Goal: Information Seeking & Learning: Learn about a topic

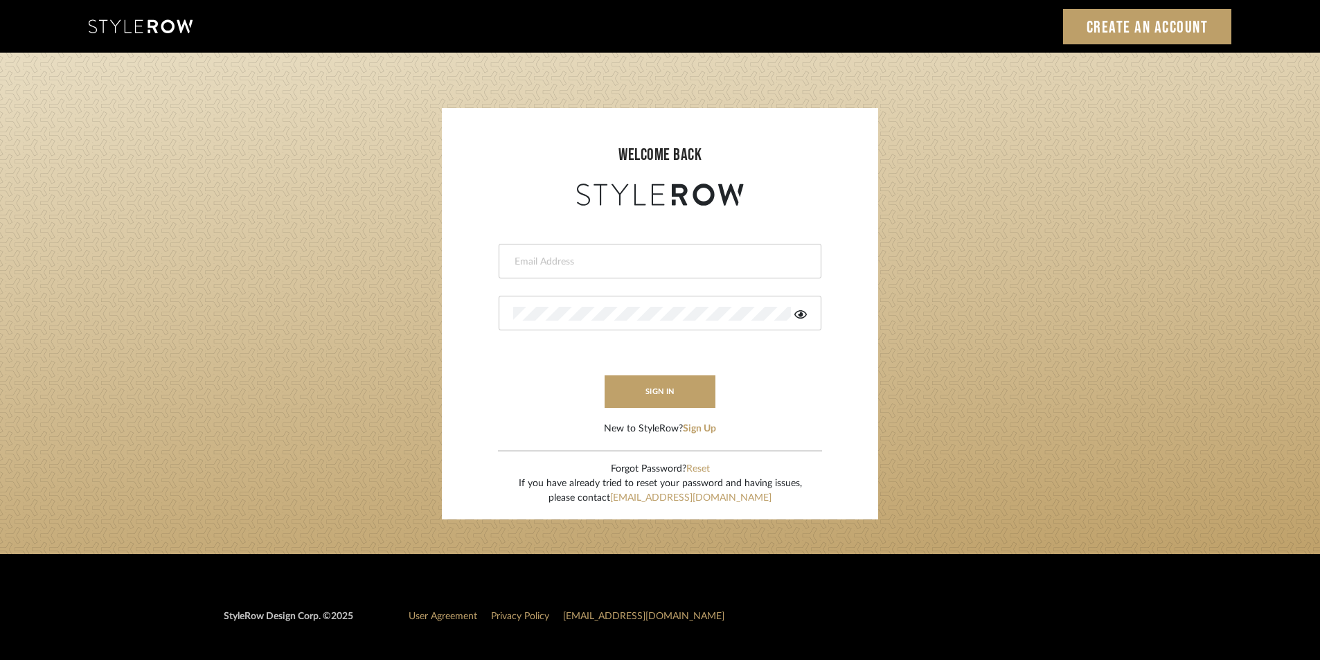
type input "[EMAIL_ADDRESS][PERSON_NAME][DOMAIN_NAME]"
drag, startPoint x: 721, startPoint y: 257, endPoint x: 339, endPoint y: 272, distance: 382.0
click at [339, 272] on login-page "welcome back [EMAIL_ADDRESS][PERSON_NAME][DOMAIN_NAME] sign in New to StyleRow?…" at bounding box center [660, 303] width 1320 height 501
click at [471, 318] on form "This field is required sign in New to StyleRow? Sign Up" at bounding box center [660, 322] width 409 height 227
click at [500, 372] on form "This field is required sign in New to StyleRow? Sign Up" at bounding box center [660, 322] width 409 height 227
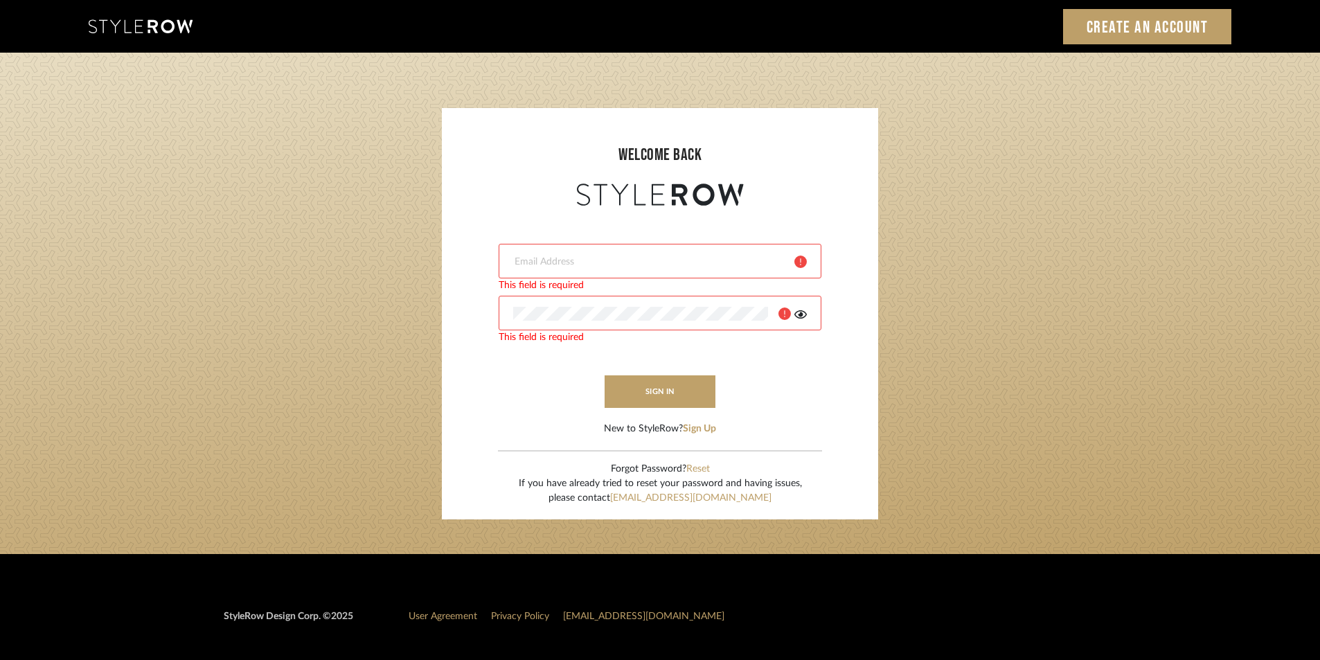
click at [585, 266] on input "email" at bounding box center [648, 262] width 271 height 14
paste input "[EMAIL_ADDRESS][PERSON_NAME][DOMAIN_NAME]"
click at [803, 384] on form "[EMAIL_ADDRESS][PERSON_NAME][DOMAIN_NAME] This field is required sign in New to…" at bounding box center [660, 322] width 409 height 227
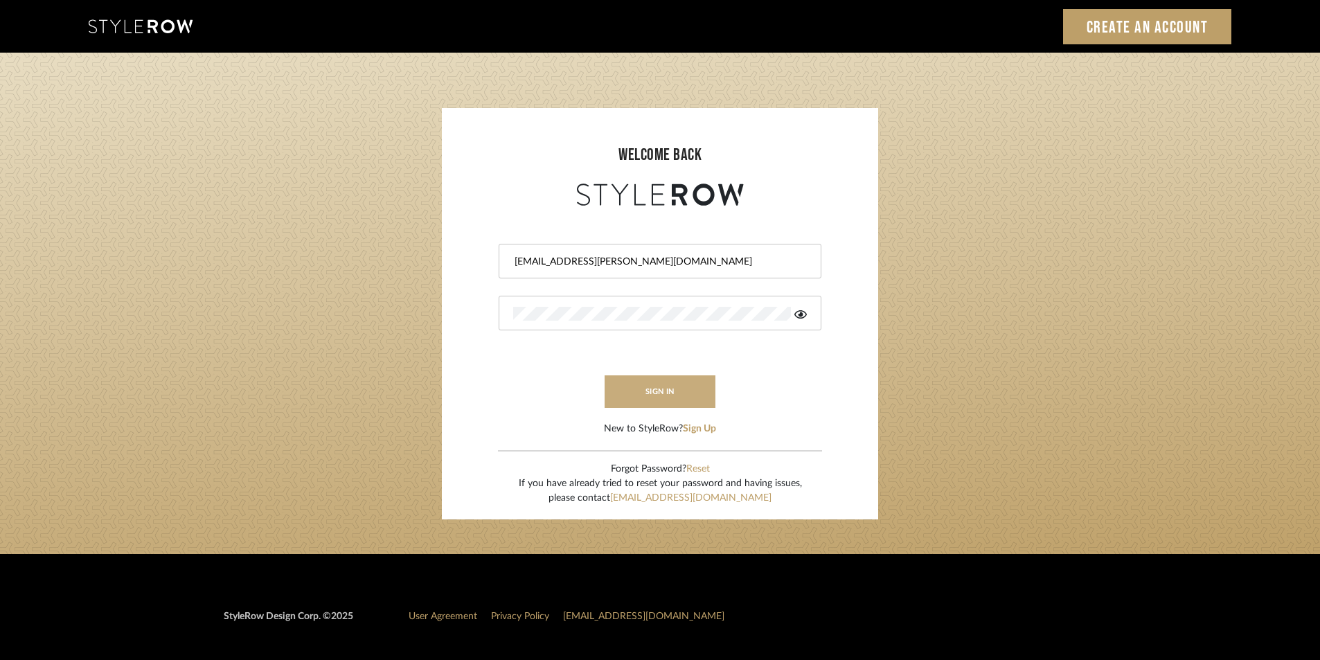
click at [664, 383] on button "sign in" at bounding box center [660, 391] width 111 height 33
click at [797, 320] on fa-icon at bounding box center [800, 314] width 12 height 14
drag, startPoint x: 705, startPoint y: 267, endPoint x: 374, endPoint y: 267, distance: 331.1
click at [374, 267] on login-page "welcome back [EMAIL_ADDRESS][PERSON_NAME][DOMAIN_NAME] Authorization failed. In…" at bounding box center [660, 303] width 1320 height 501
paste input "1"
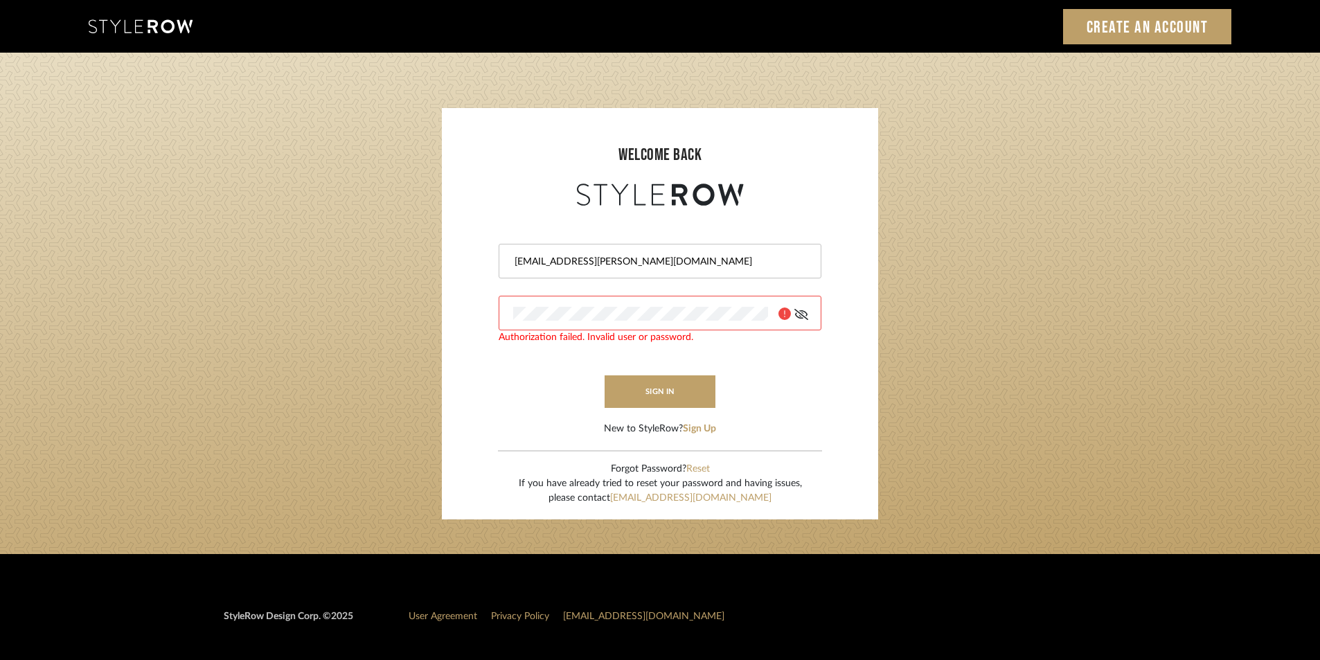
type input "[EMAIL_ADDRESS][PERSON_NAME][DOMAIN_NAME]"
drag, startPoint x: 619, startPoint y: 323, endPoint x: 341, endPoint y: 323, distance: 277.8
click at [341, 323] on login-page "welcome back [EMAIL_ADDRESS][PERSON_NAME][DOMAIN_NAME] sign in New to StyleRow?…" at bounding box center [660, 303] width 1320 height 501
click at [368, 316] on login-page "welcome back [EMAIL_ADDRESS][PERSON_NAME][DOMAIN_NAME] sign in New to StyleRow?…" at bounding box center [660, 303] width 1320 height 501
click at [525, 385] on form "[EMAIL_ADDRESS][PERSON_NAME][DOMAIN_NAME] sign in New to StyleRow? Sign Up" at bounding box center [660, 322] width 409 height 227
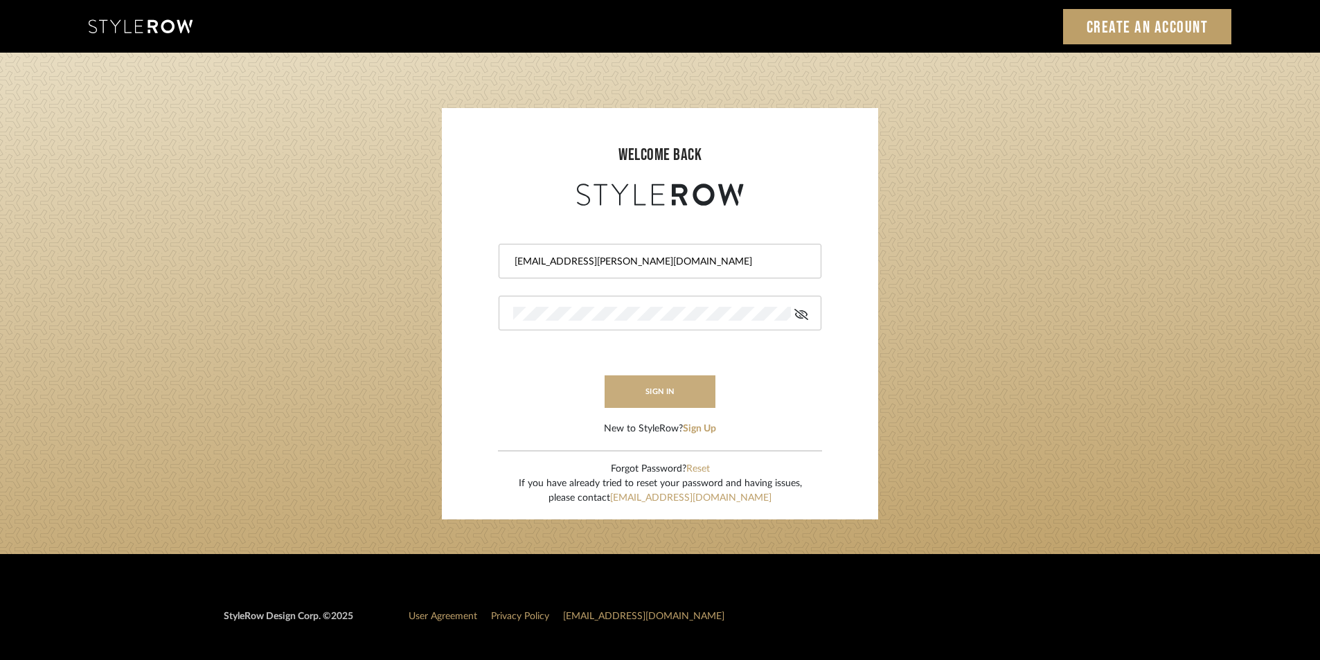
click at [656, 393] on button "sign in" at bounding box center [660, 391] width 111 height 33
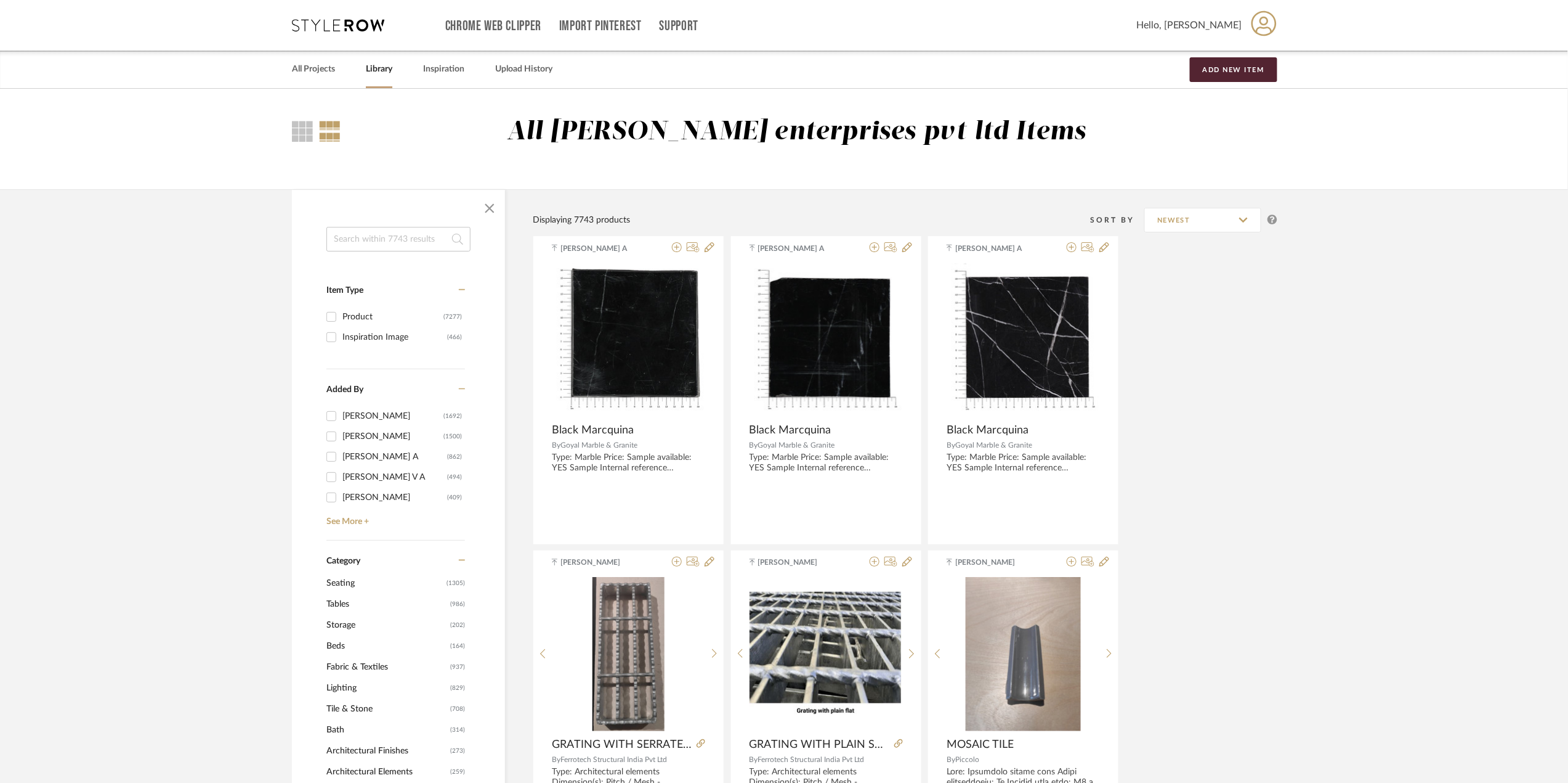
click at [398, 239] on input at bounding box center [398, 239] width 144 height 25
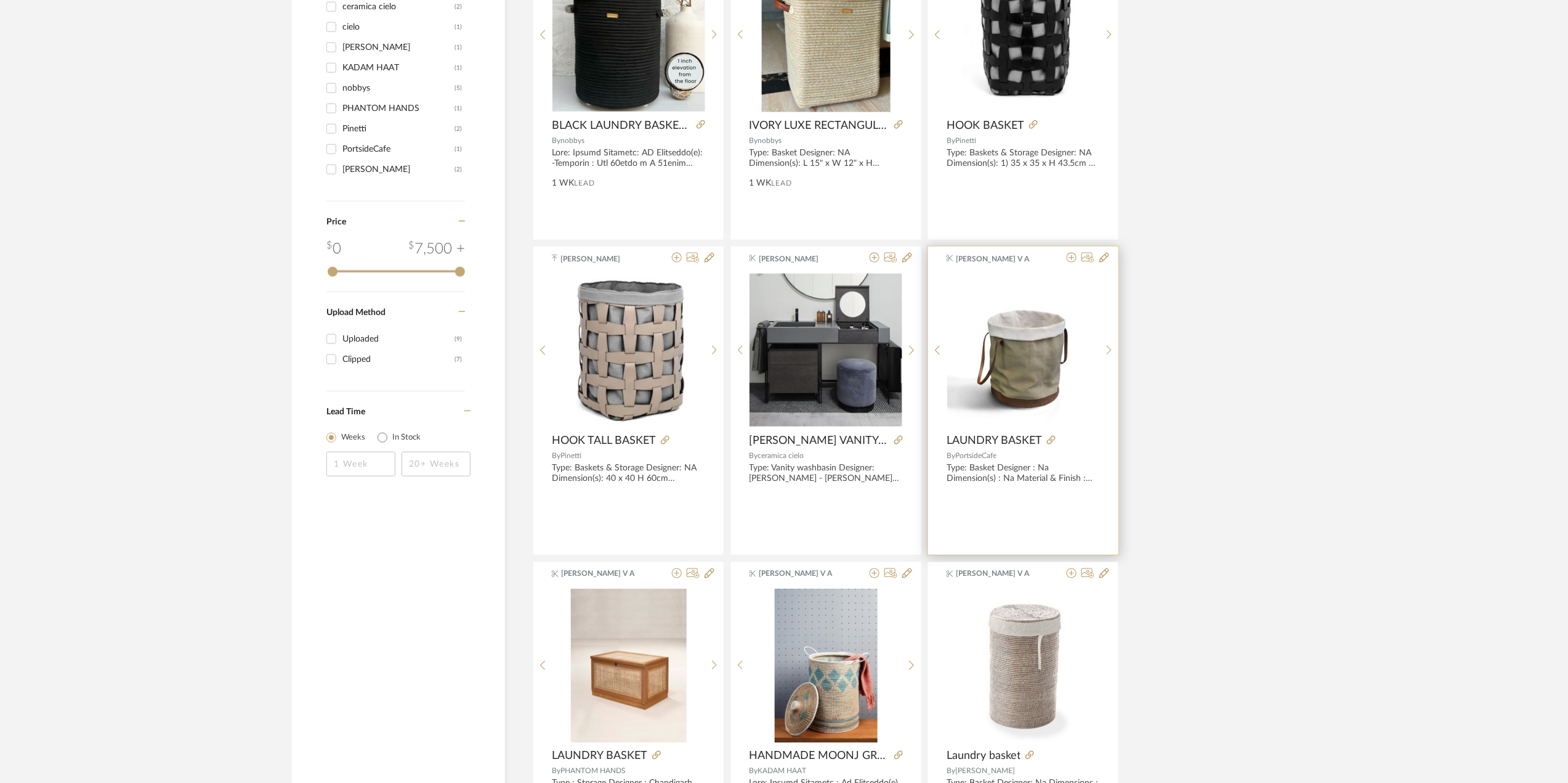
scroll to position [657, 0]
type input "laundry"
click at [1025, 360] on img "0" at bounding box center [1024, 349] width 153 height 153
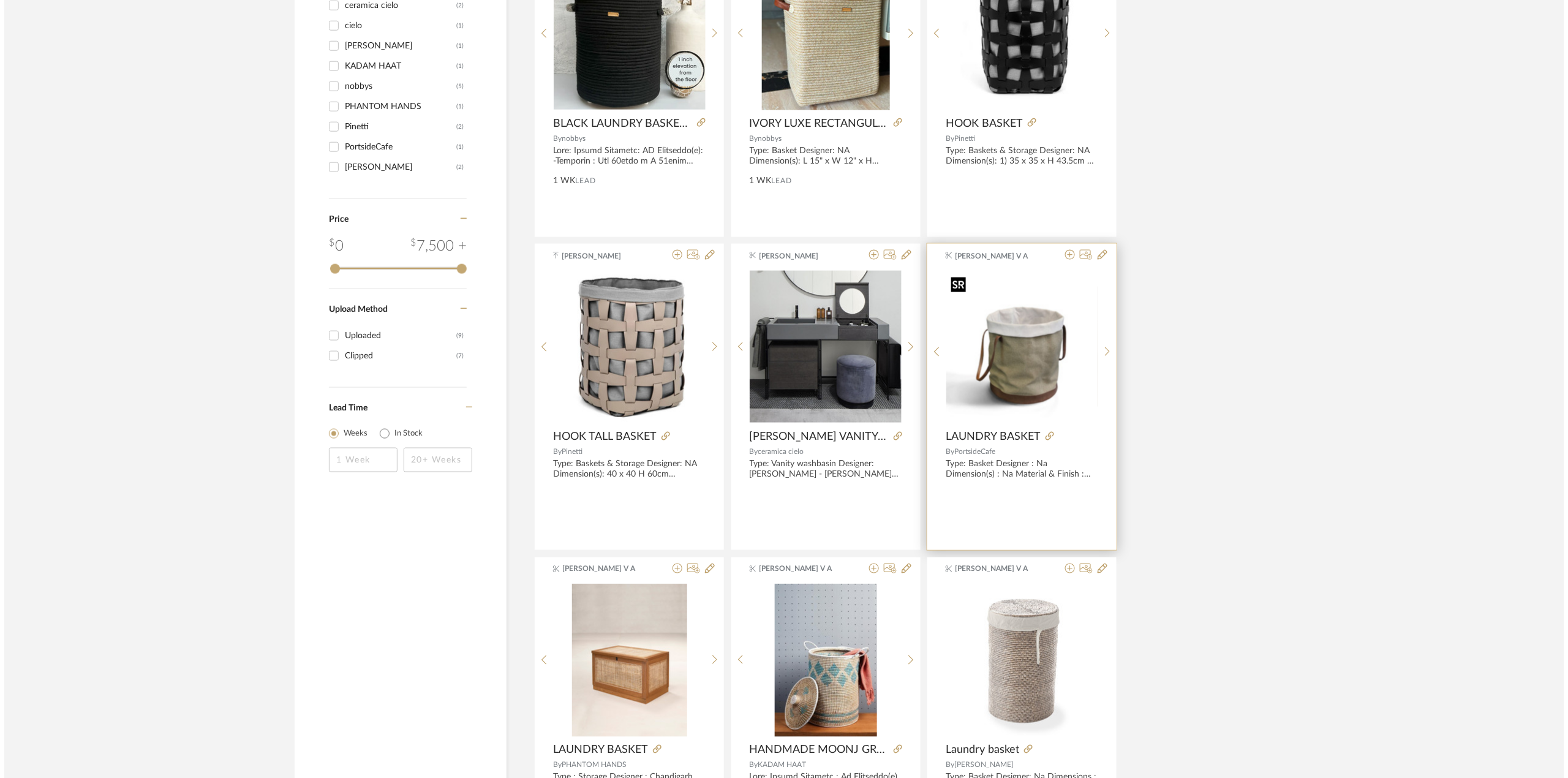
scroll to position [0, 0]
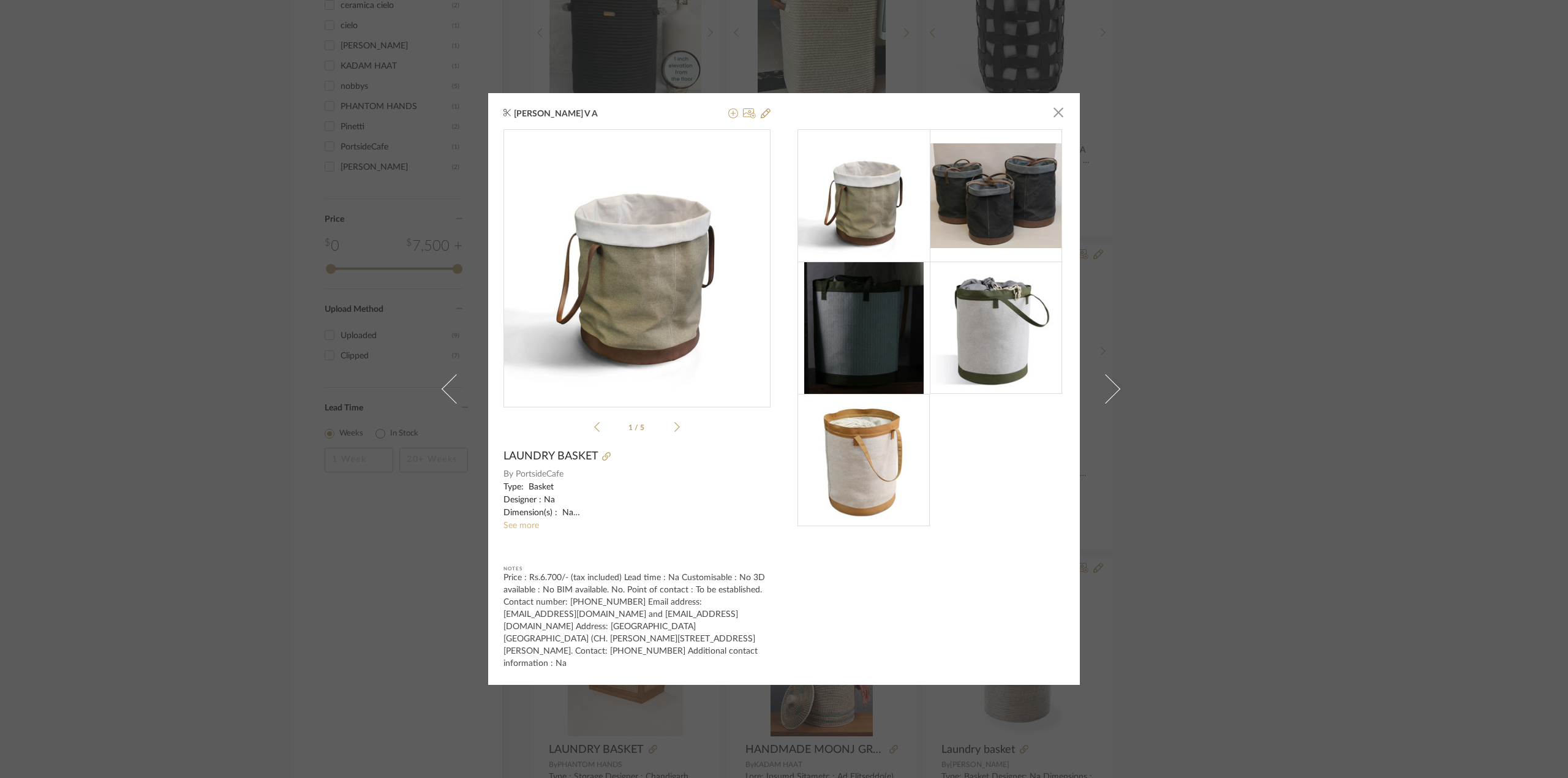
click at [517, 530] on link "See more" at bounding box center [521, 525] width 35 height 9
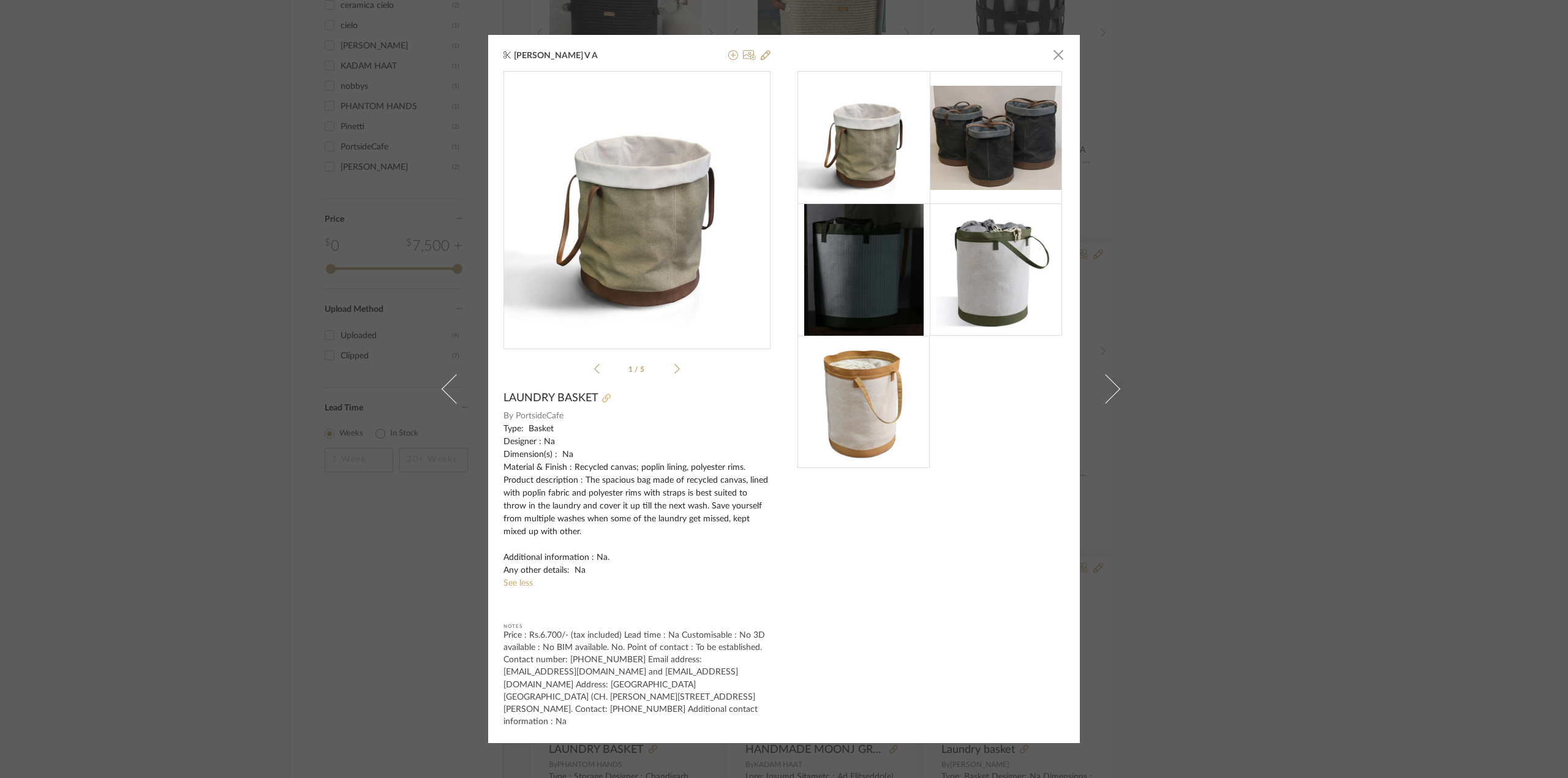
click at [603, 402] on icon at bounding box center [607, 398] width 9 height 9
click at [1161, 149] on div "Yuvaraj V A × 1 / 5 LAUNDRY BASKET By PortsideCafe Type: Basket Designer : Na D…" at bounding box center [784, 389] width 1568 height 778
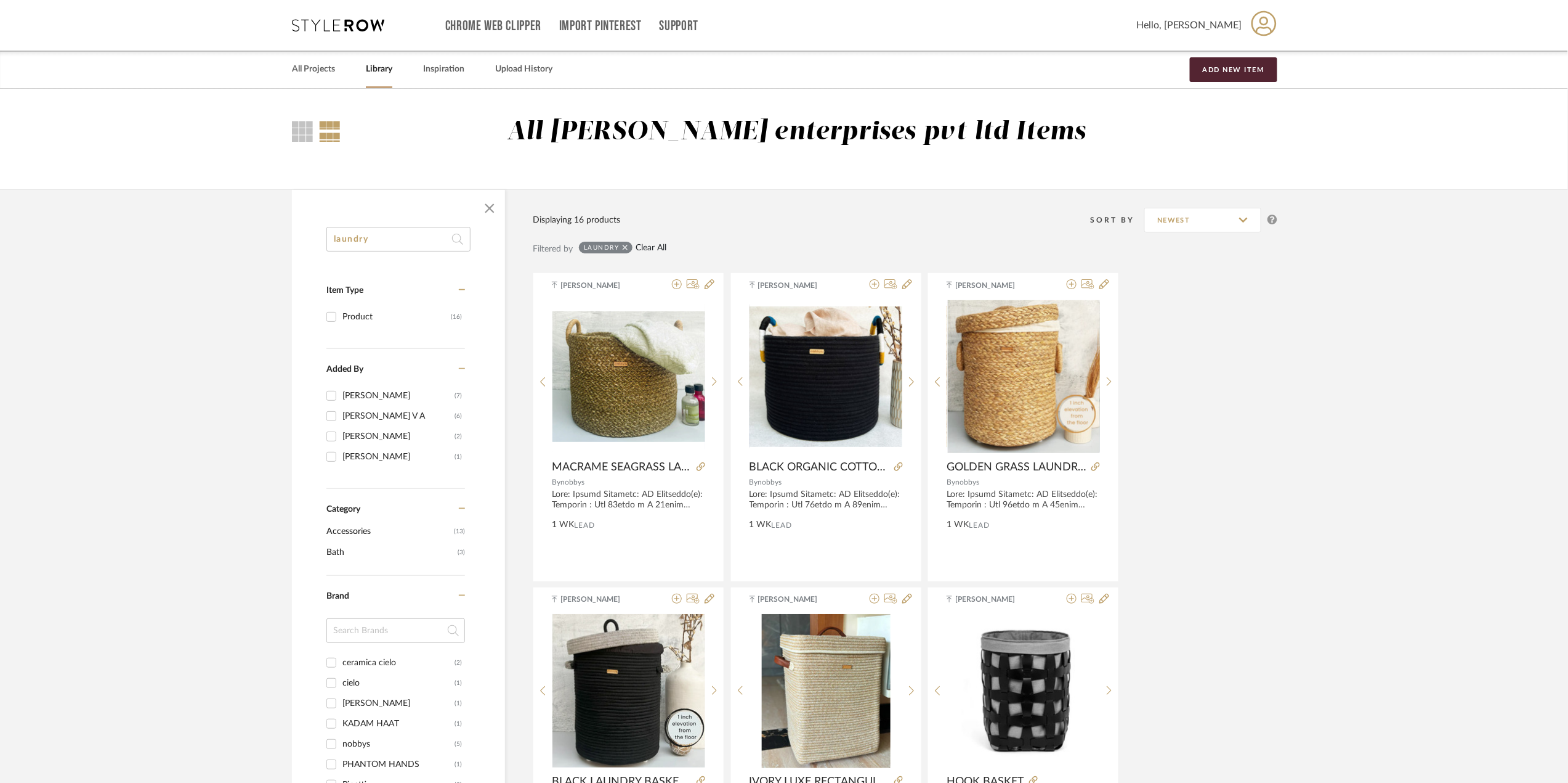
click at [639, 247] on link "Clear All" at bounding box center [651, 248] width 31 height 11
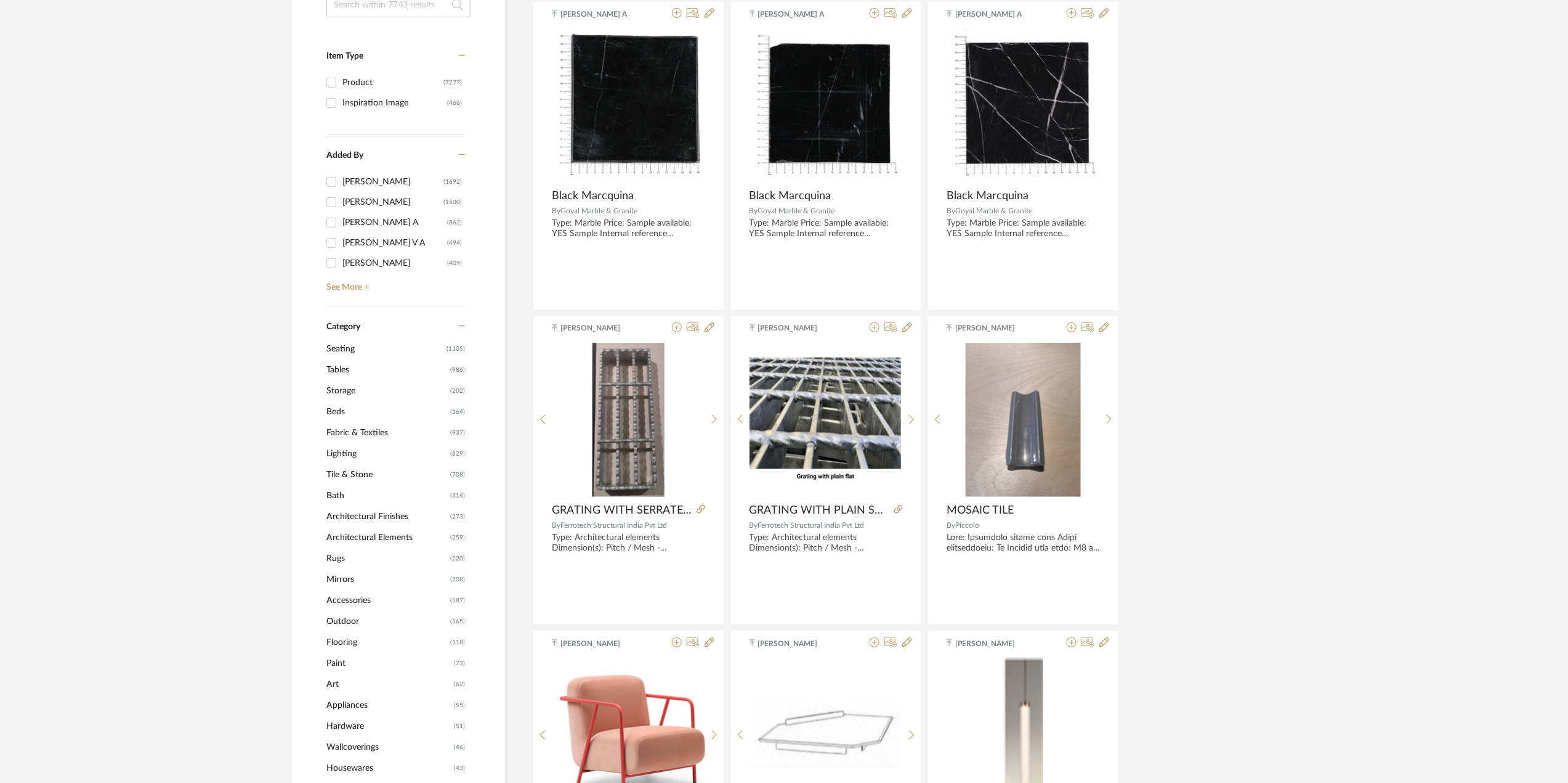
scroll to position [246, 0]
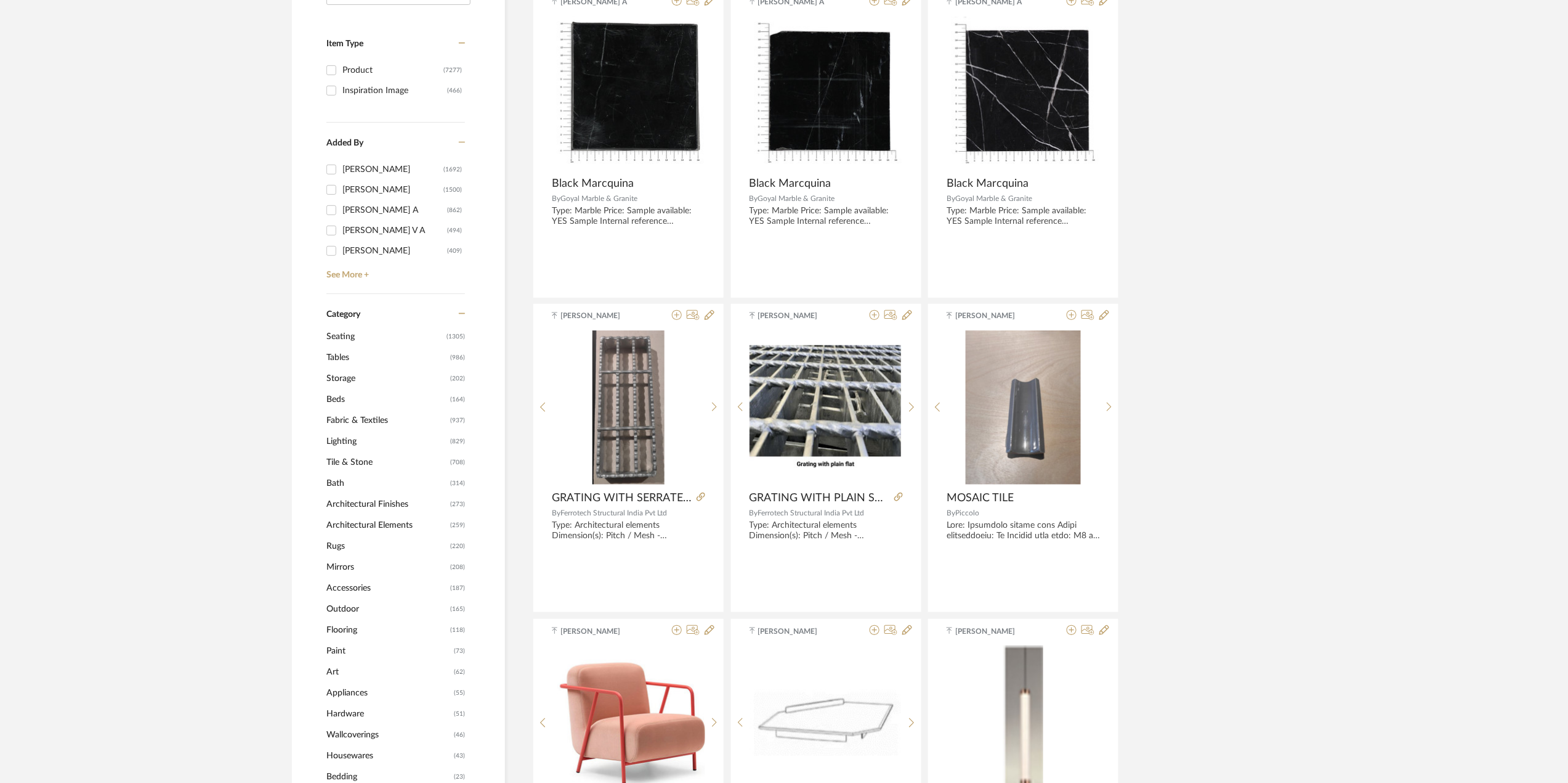
click at [351, 478] on span "Bath" at bounding box center [387, 483] width 121 height 21
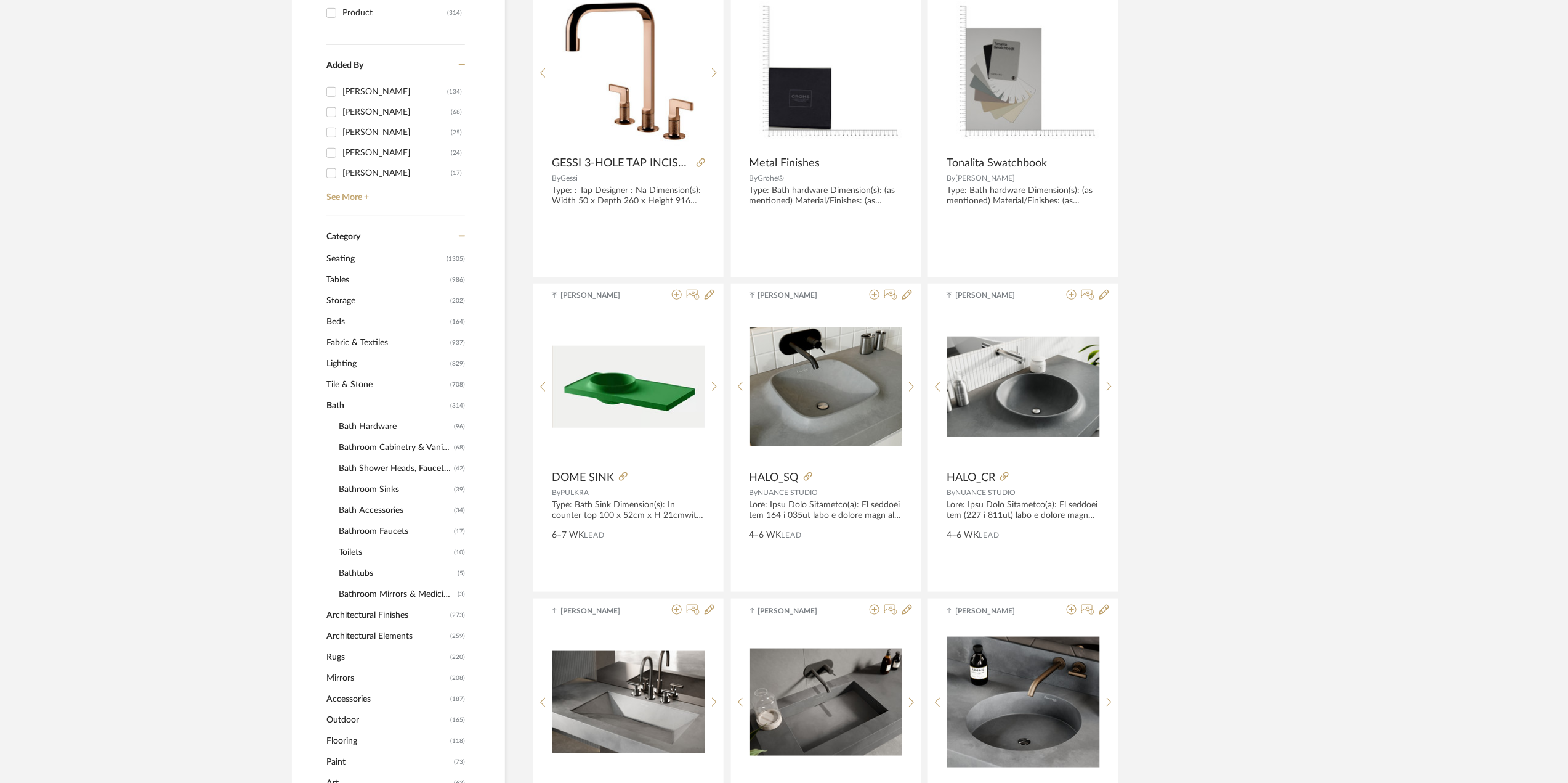
scroll to position [366, 0]
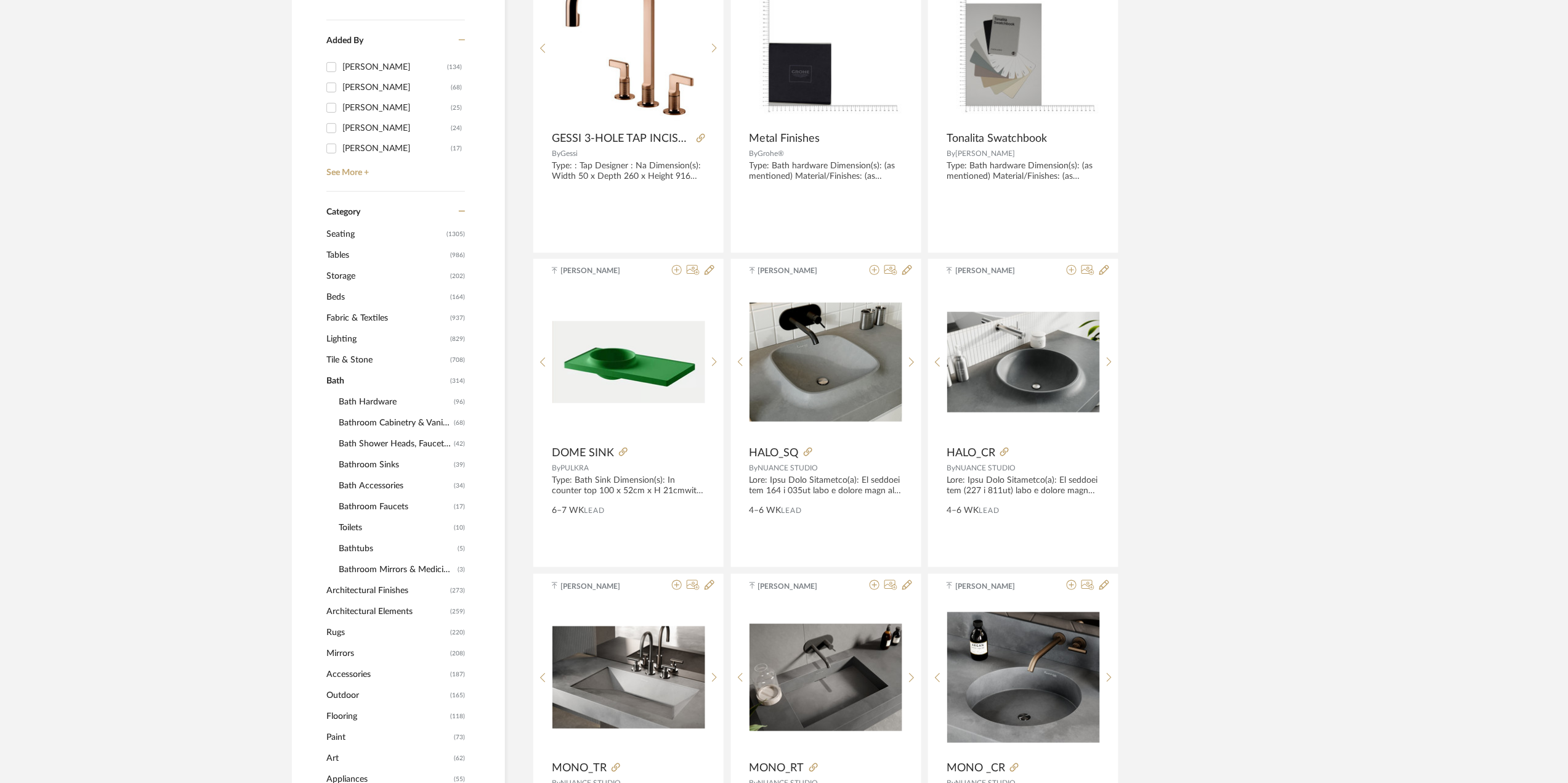
click at [383, 464] on span "Bathroom Sinks" at bounding box center [395, 464] width 112 height 21
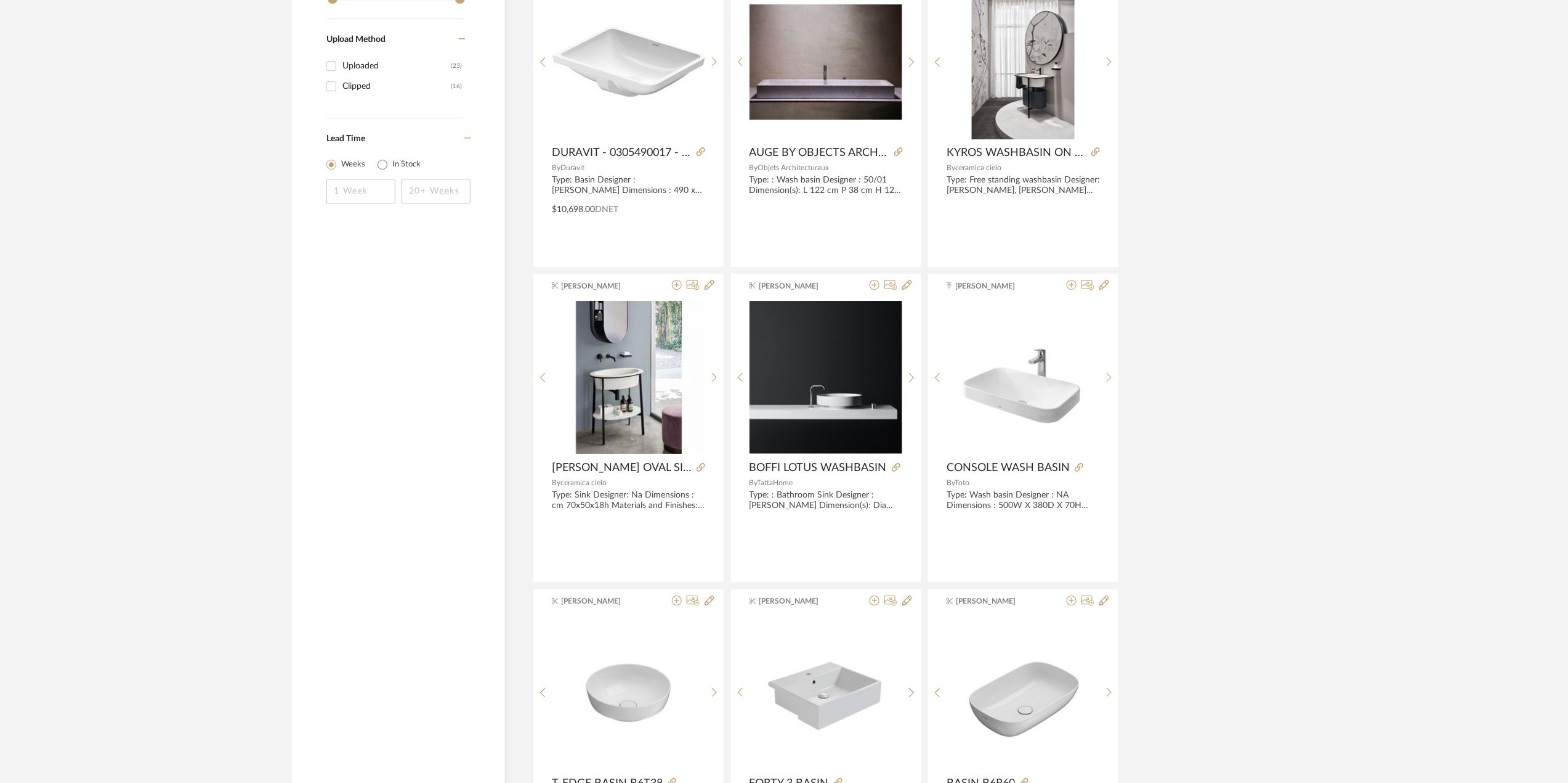
scroll to position [2091, 0]
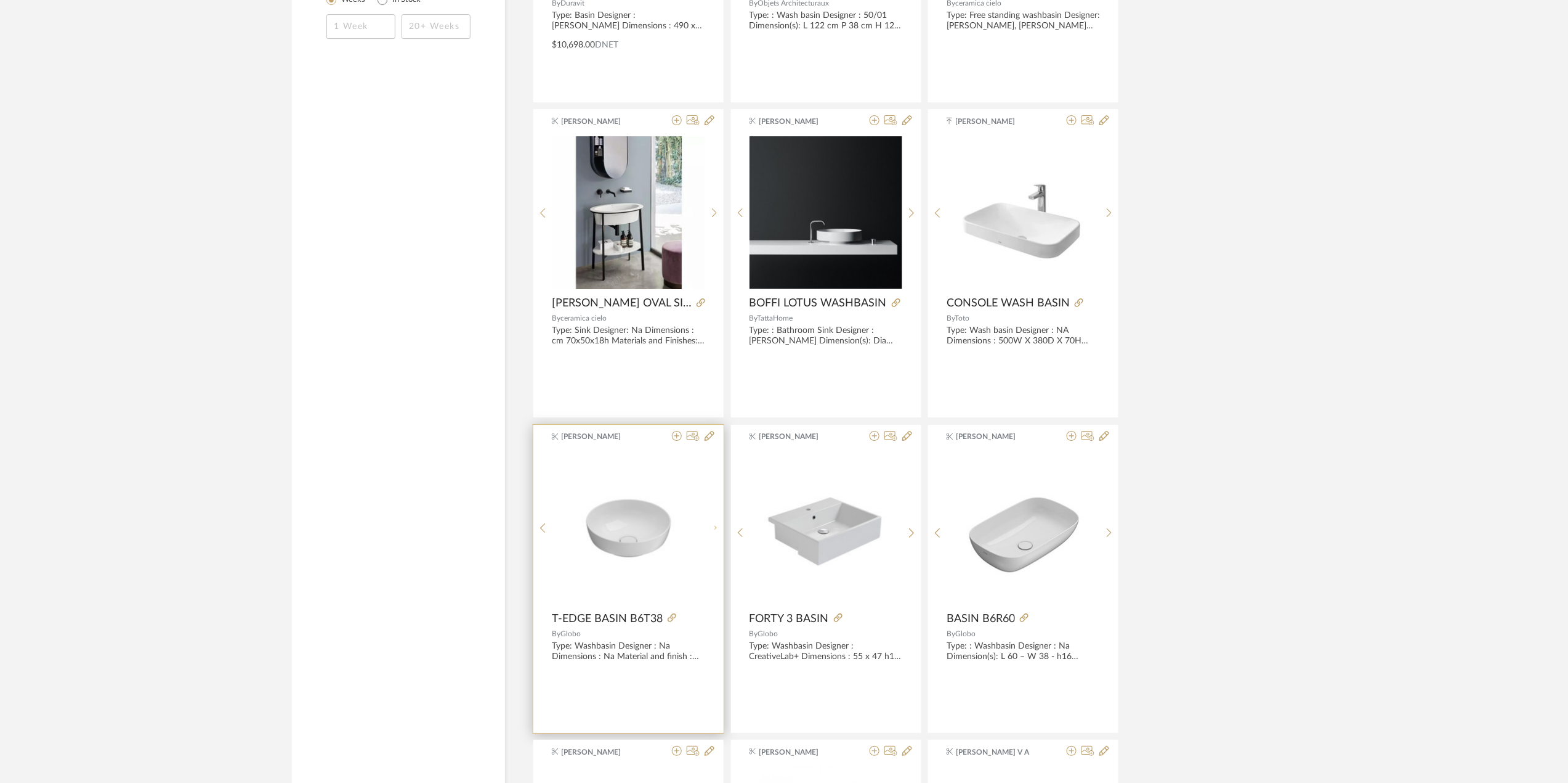
click at [714, 529] on div at bounding box center [714, 528] width 19 height 154
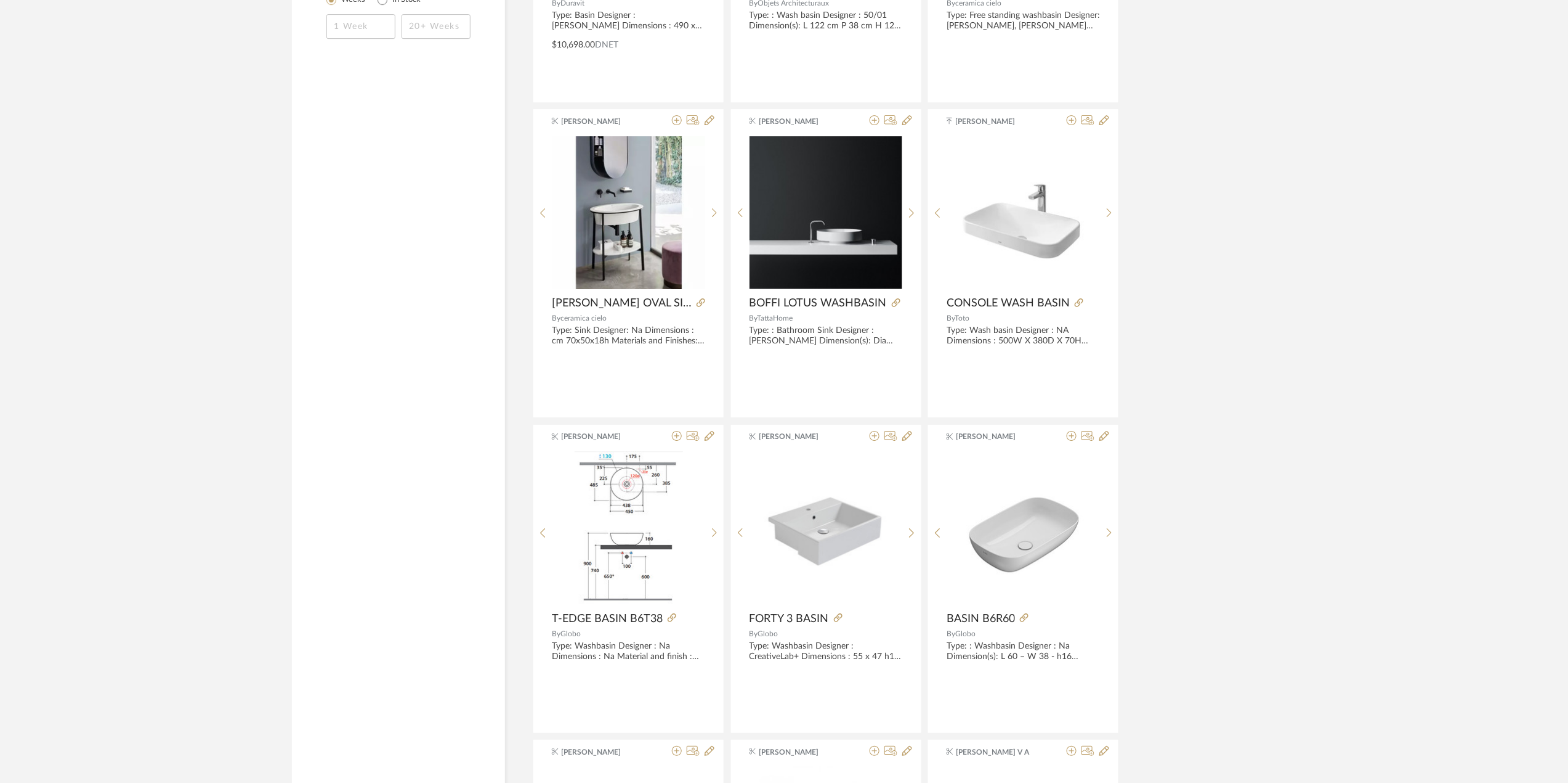
click at [1323, 553] on library-search-items "Item Type Product (39) Added By Tehseen Mukadam (12) Ganesh K (10) Sanjanaa Siv…" at bounding box center [784, 101] width 1568 height 3934
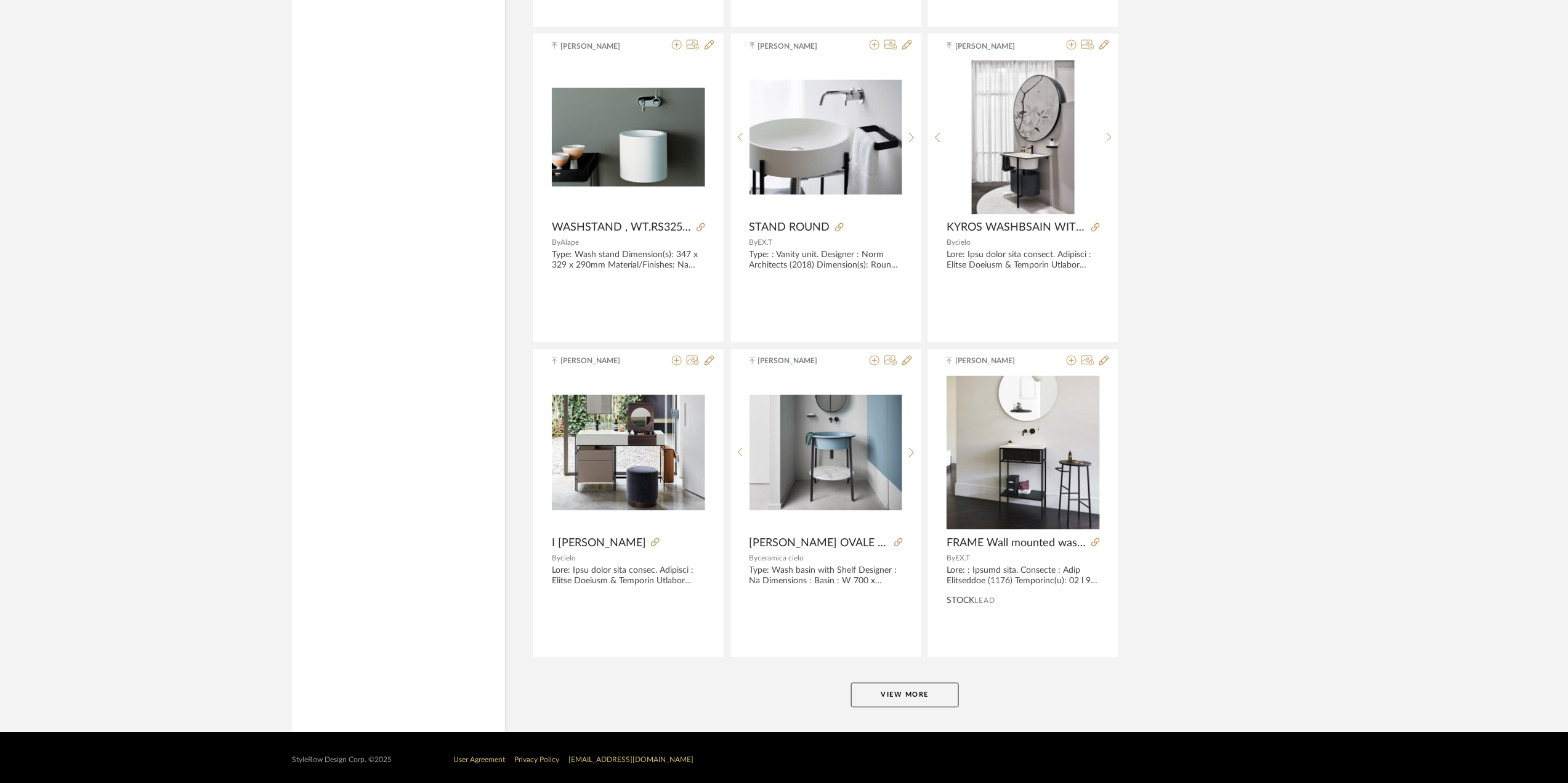
scroll to position [3438, 0]
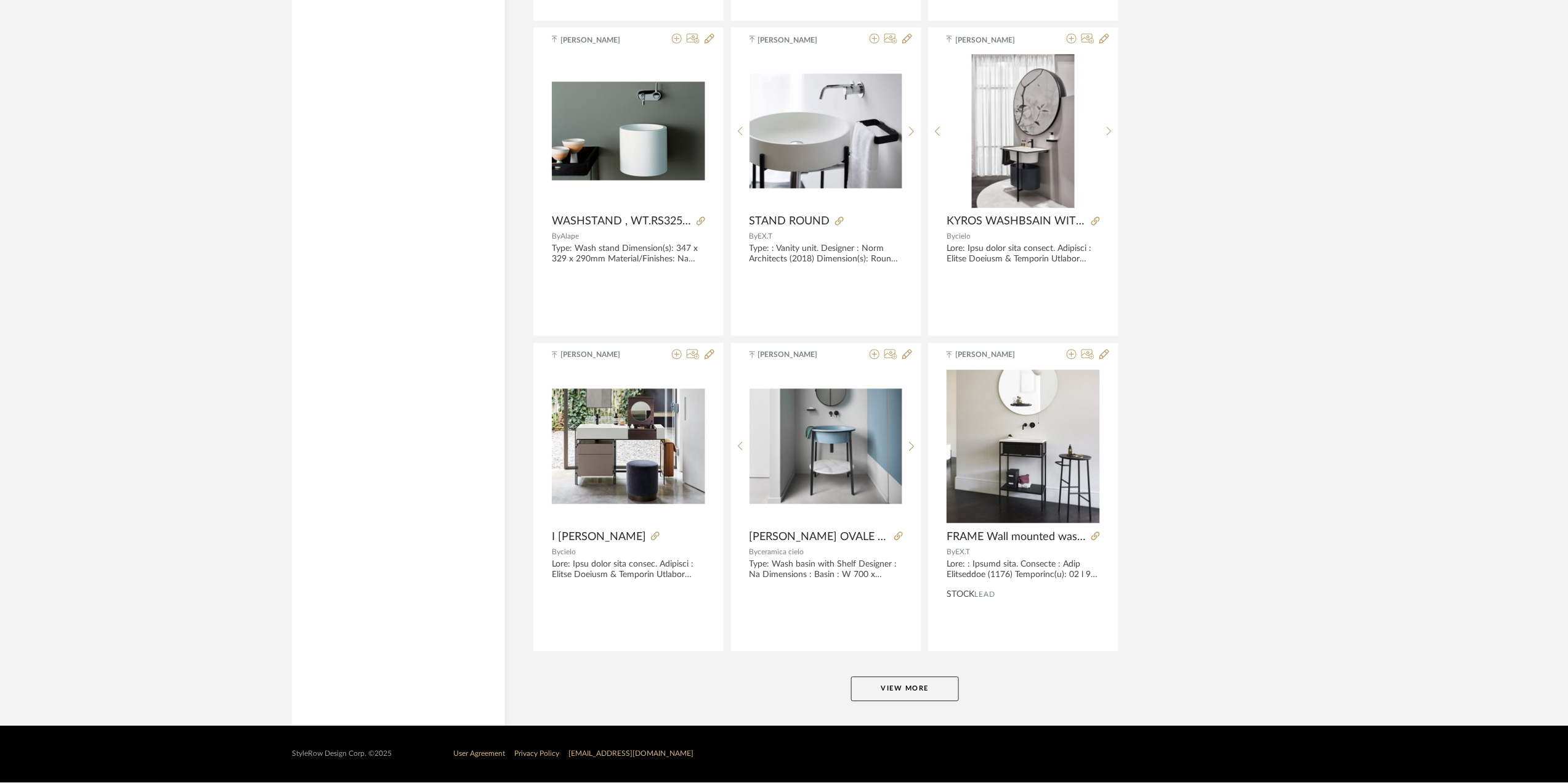
click at [915, 688] on button "View More" at bounding box center [905, 690] width 108 height 25
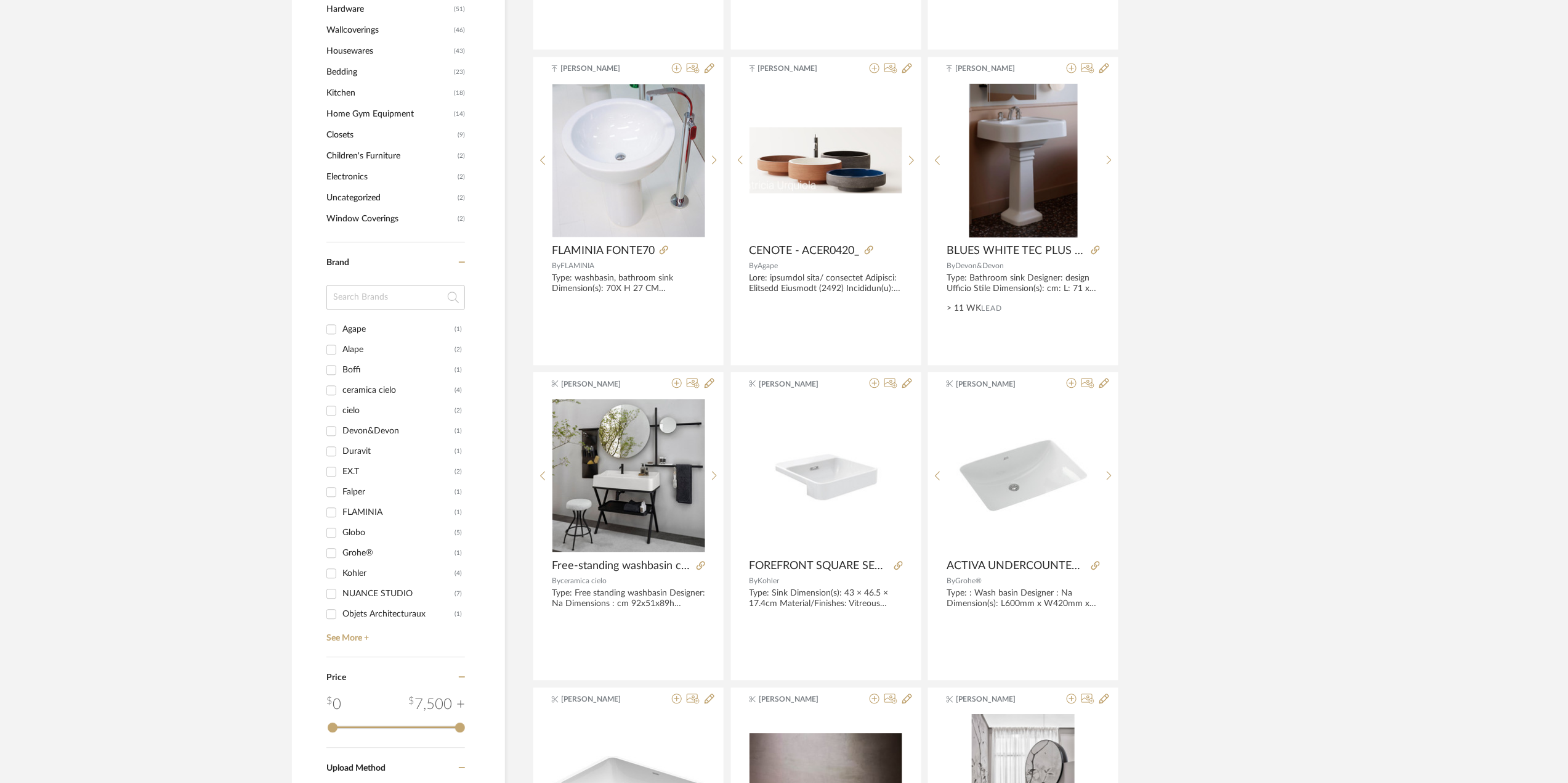
scroll to position [1075, 0]
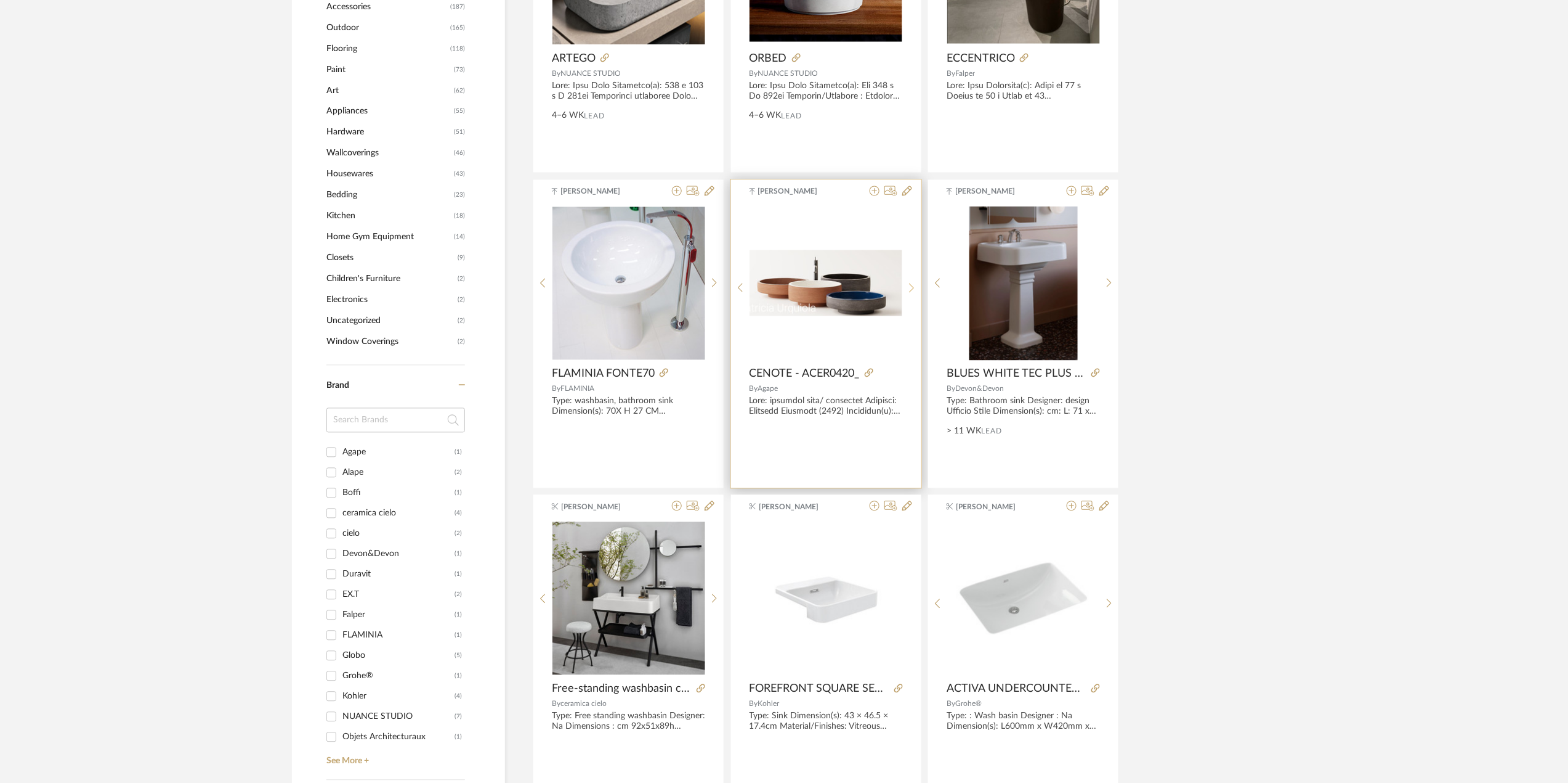
click at [905, 287] on sr-next-btn at bounding box center [912, 288] width 19 height 11
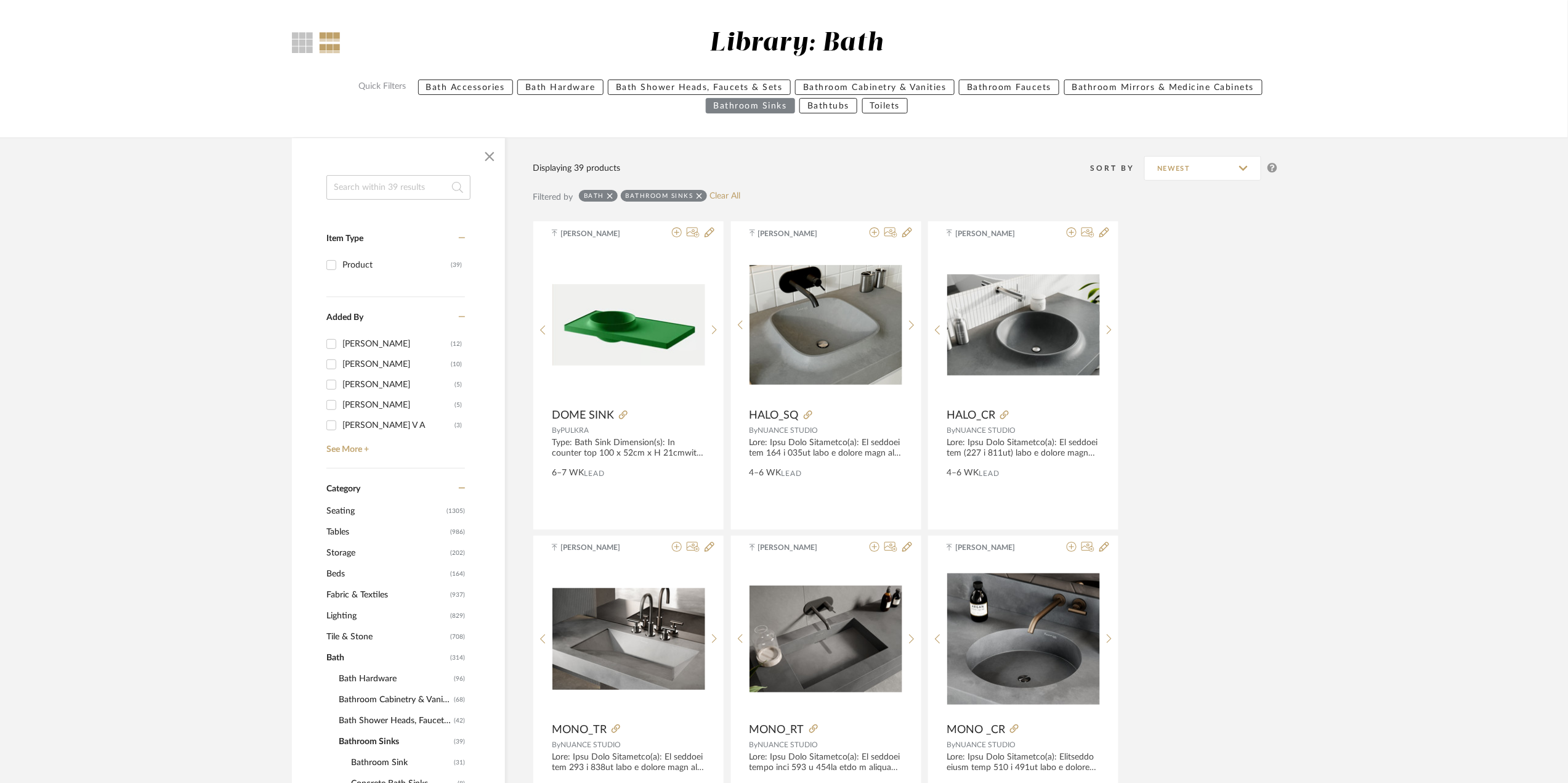
scroll to position [0, 0]
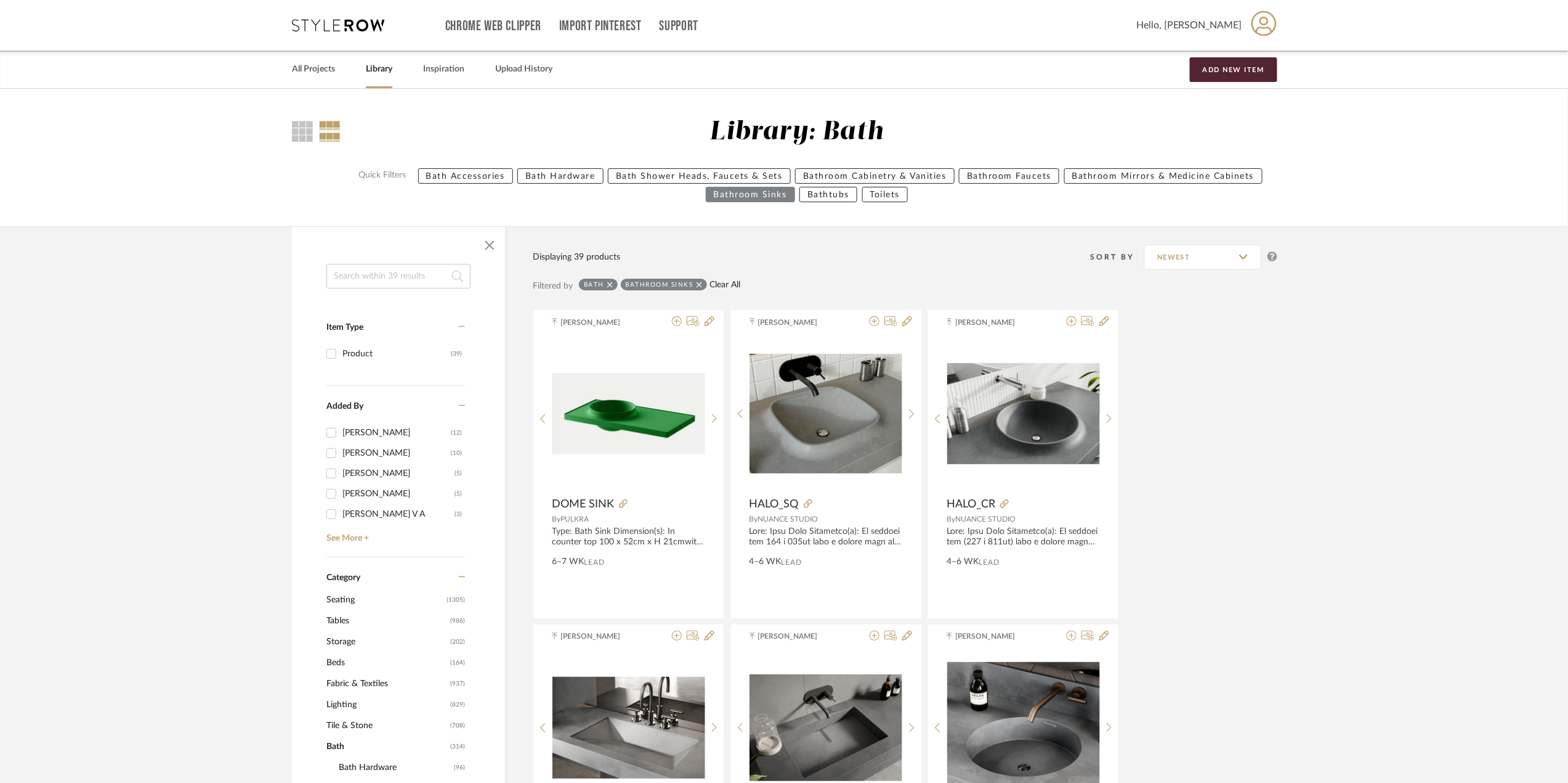
click at [728, 281] on link "Clear All" at bounding box center [726, 285] width 31 height 11
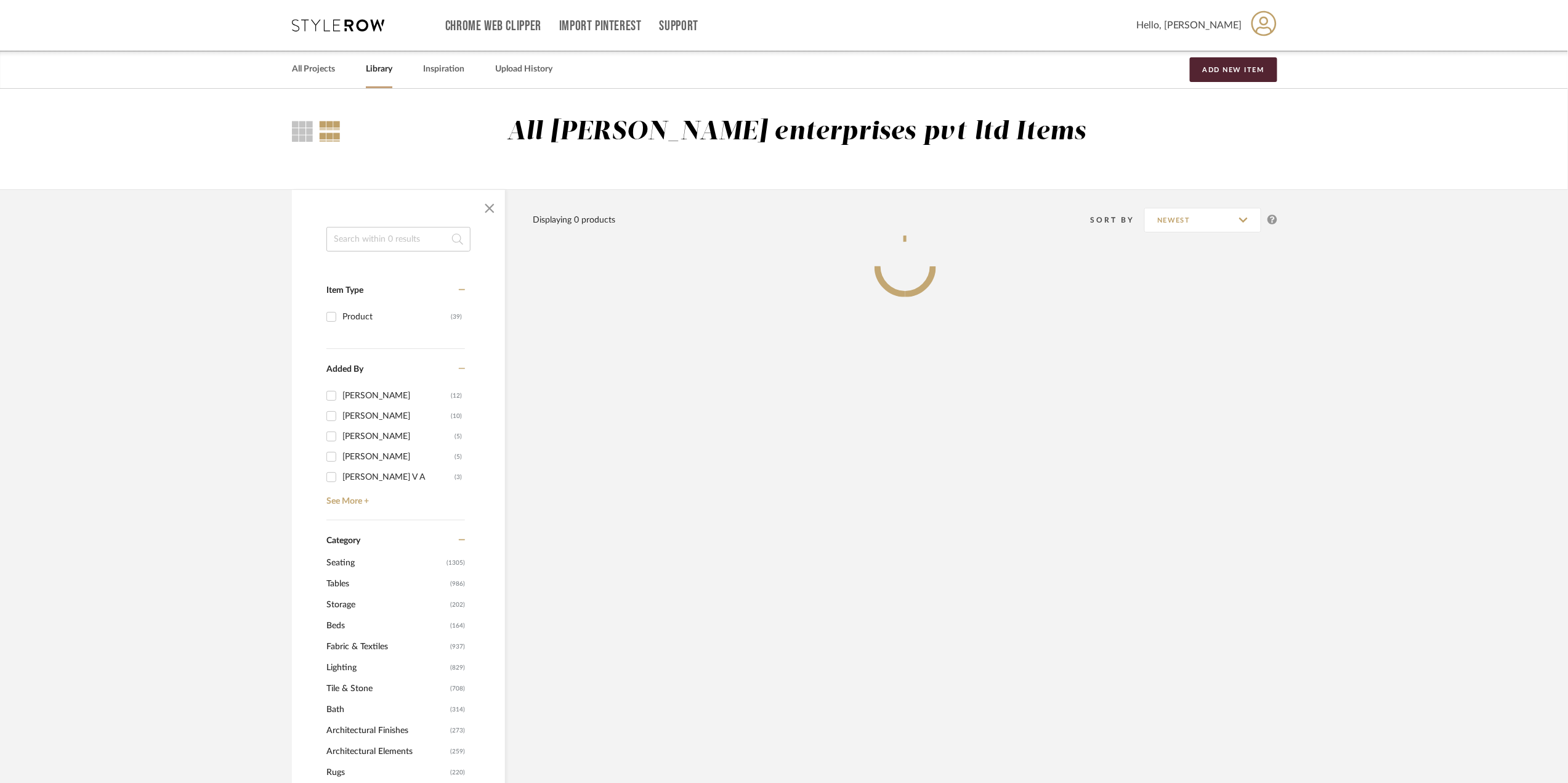
click at [373, 239] on input at bounding box center [398, 239] width 144 height 25
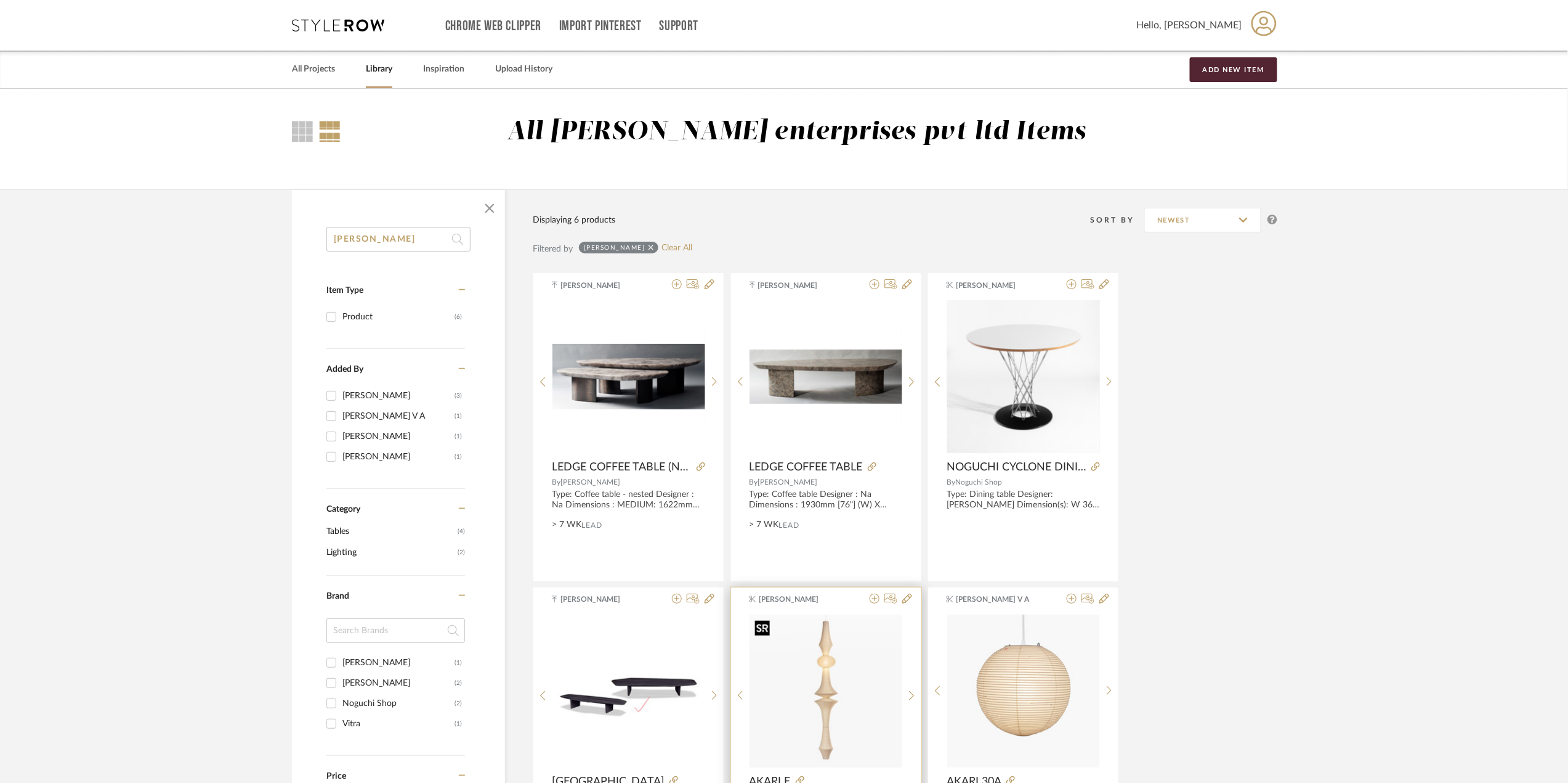
type input "NOGUCHI"
click at [0, 0] on img at bounding box center [0, 0] width 0 height 0
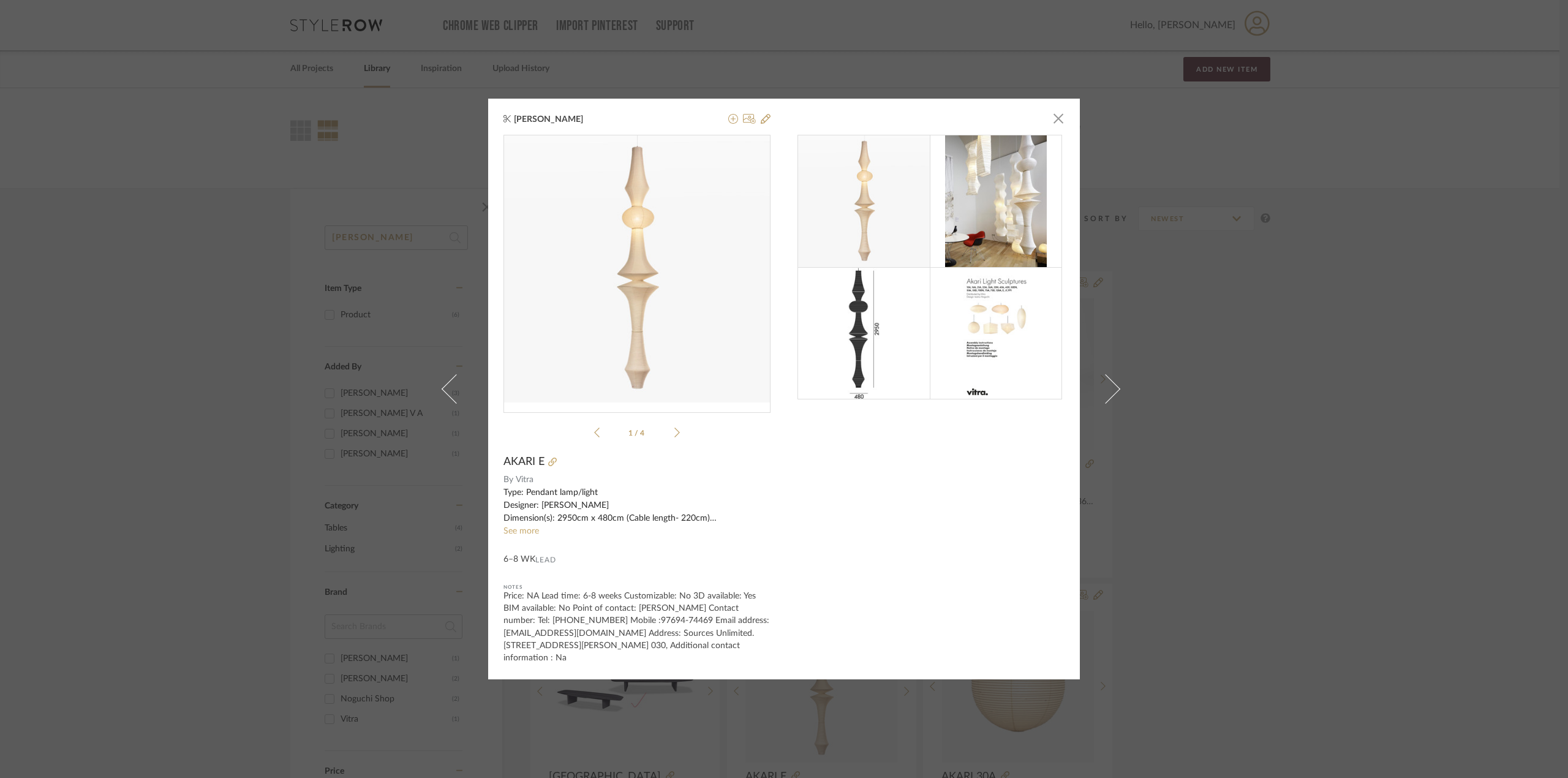
click at [1253, 305] on div "Nishi Shah × 1 / 4 AKARI E By Vitra Type: Pendant lamp/light Designer: Isamu No…" at bounding box center [784, 389] width 1568 height 778
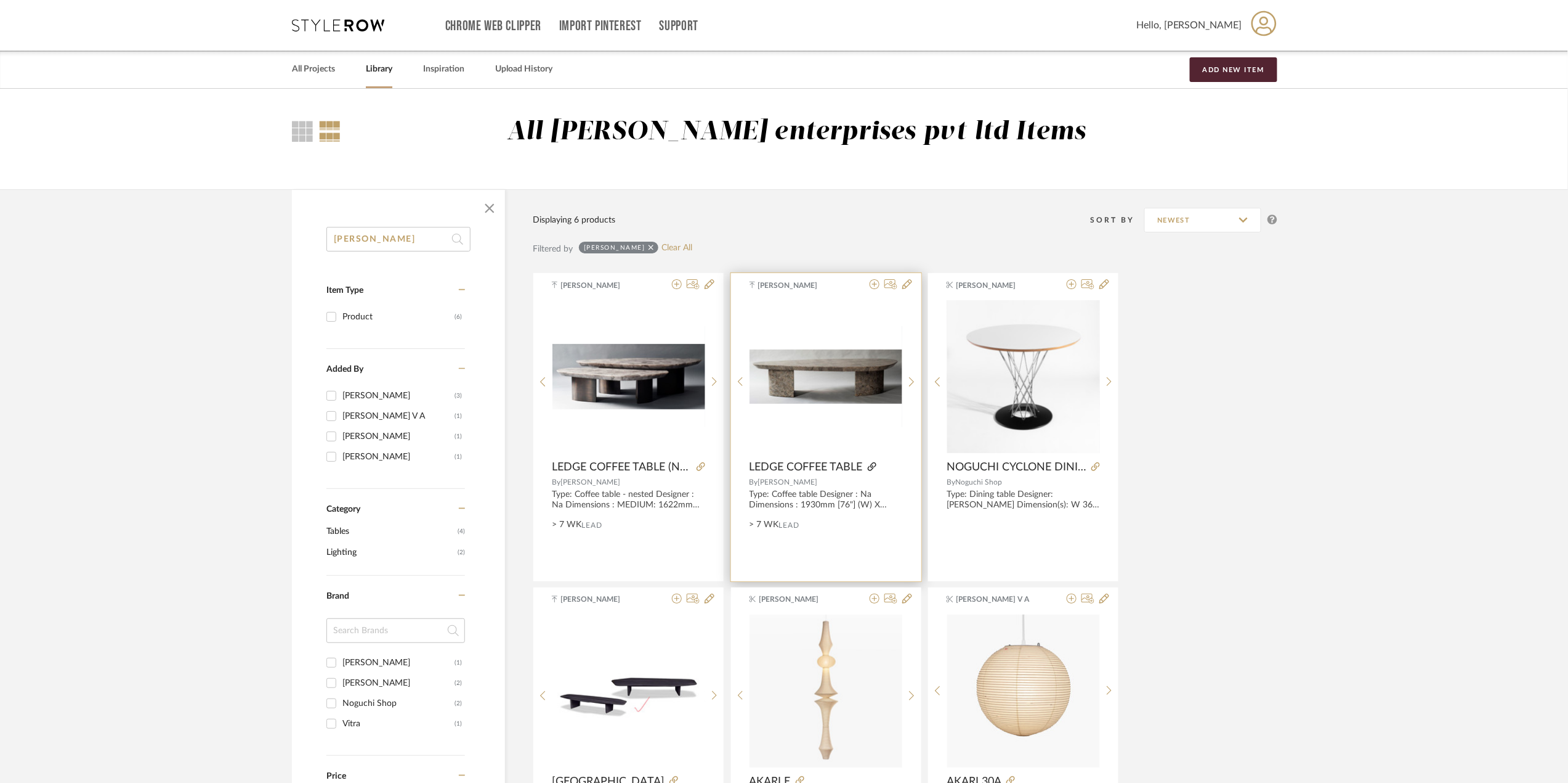
click at [871, 469] on icon at bounding box center [872, 466] width 9 height 9
